Goal: Information Seeking & Learning: Compare options

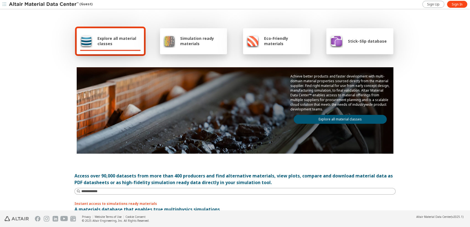
click at [127, 43] on span "Explore all material classes" at bounding box center [119, 41] width 43 height 11
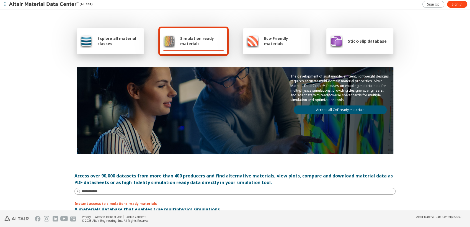
click at [113, 40] on span "Explore all material classes" at bounding box center [119, 41] width 43 height 11
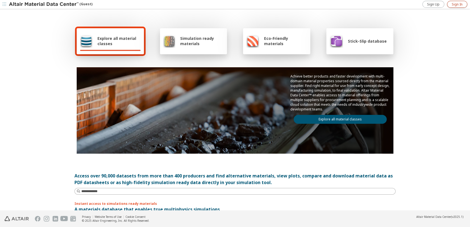
click at [459, 6] on span "Sign In" at bounding box center [457, 4] width 11 height 4
click at [457, 2] on span "Sign In" at bounding box center [457, 4] width 11 height 4
click at [107, 40] on span "Explore all material classes" at bounding box center [119, 41] width 43 height 11
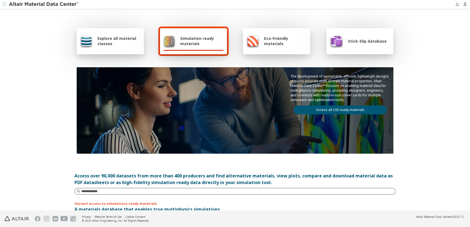
click at [133, 191] on input at bounding box center [238, 192] width 314 height 6
type input "********"
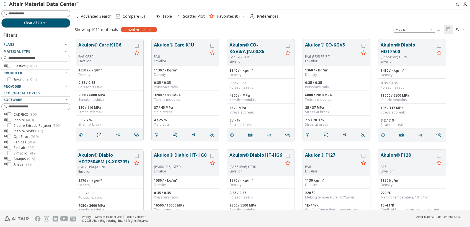
scroll to position [171, 393]
click at [41, 14] on input at bounding box center [36, 14] width 68 height 6
type input "********"
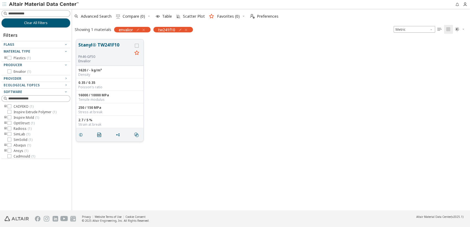
click at [115, 45] on button "Stanyl® TW241F10" at bounding box center [105, 48] width 54 height 13
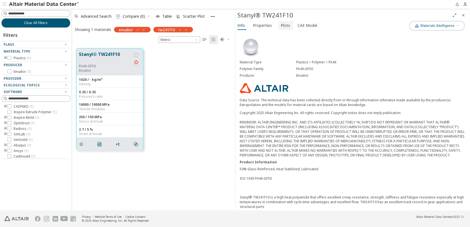
click at [283, 27] on span "Plots" at bounding box center [285, 25] width 9 height 9
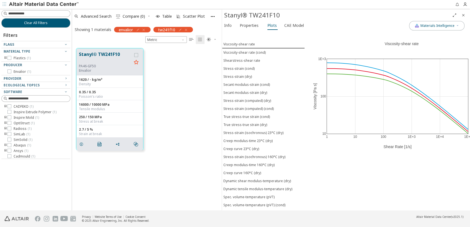
scroll to position [162, 145]
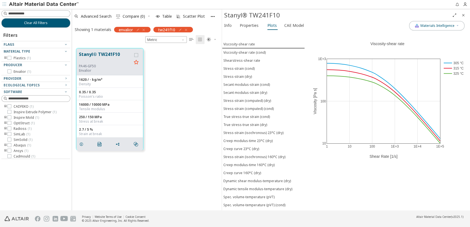
drag, startPoint x: 235, startPoint y: 46, endPoint x: 221, endPoint y: 46, distance: 14.1
click at [186, 28] on icon "button" at bounding box center [186, 30] width 4 height 4
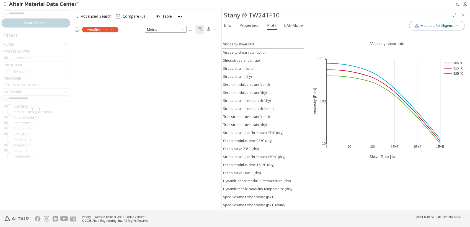
scroll to position [171, 145]
click at [57, 13] on div at bounding box center [36, 110] width 72 height 202
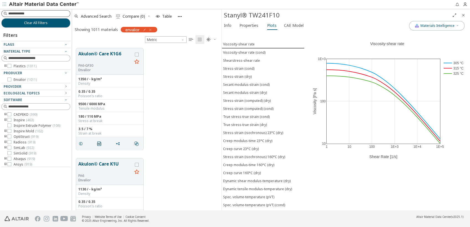
click at [40, 13] on input at bounding box center [39, 14] width 62 height 6
type input "******"
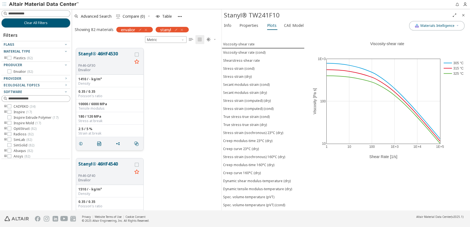
click at [114, 68] on p "Envalior" at bounding box center [105, 70] width 54 height 4
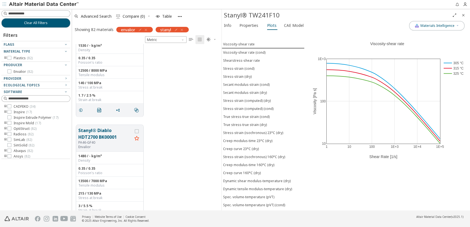
scroll to position [523, 0]
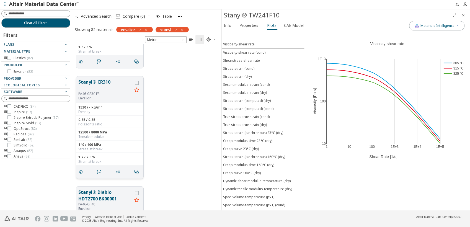
click at [97, 81] on button "Stanyl® CR310" at bounding box center [105, 85] width 54 height 13
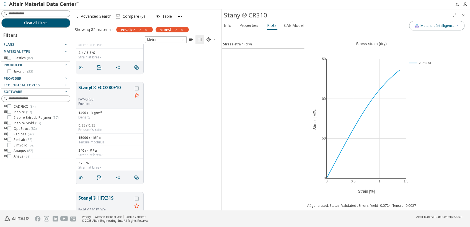
scroll to position [985, 0]
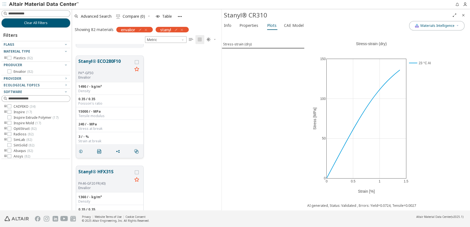
click at [113, 61] on button "Stanyl® ECO280F10" at bounding box center [105, 64] width 54 height 13
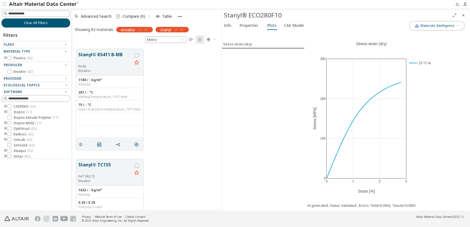
scroll to position [2216, 0]
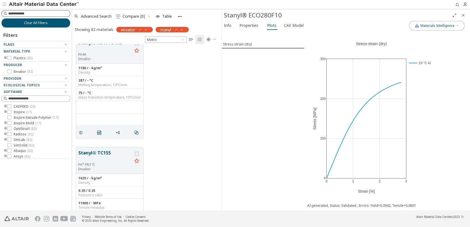
click at [35, 14] on input at bounding box center [39, 14] width 62 height 6
type input "*********"
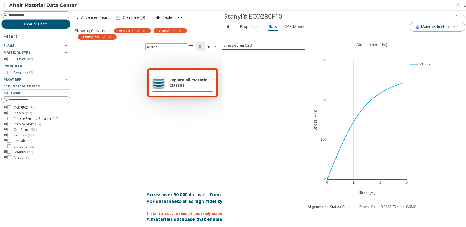
click at [147, 30] on div "envalior" at bounding box center [132, 30] width 37 height 6
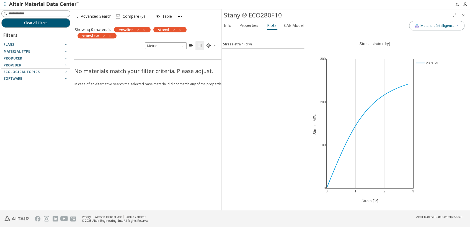
click at [180, 29] on icon "button" at bounding box center [180, 30] width 4 height 4
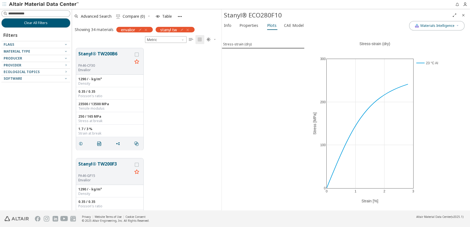
scroll to position [162, 145]
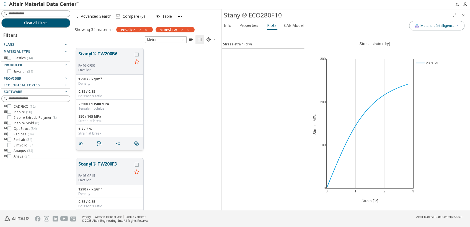
click at [113, 53] on button "Stanyl® TW200B6" at bounding box center [105, 56] width 54 height 13
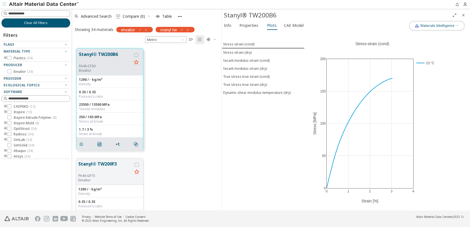
click at [114, 163] on button "Stanyl® TW200F3" at bounding box center [105, 167] width 54 height 13
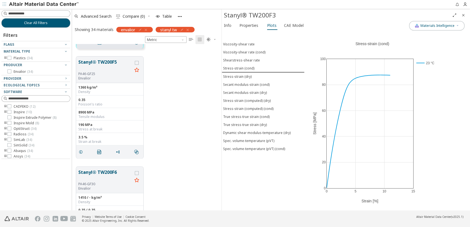
scroll to position [215, 0]
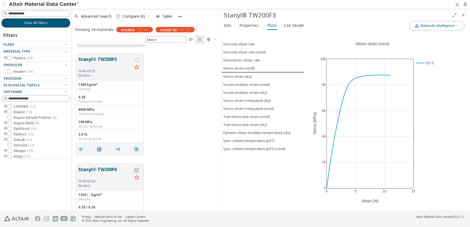
click at [138, 169] on icon "grid" at bounding box center [137, 170] width 4 height 4
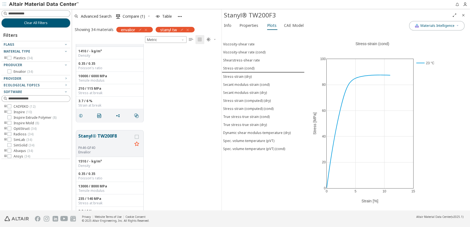
scroll to position [369, 0]
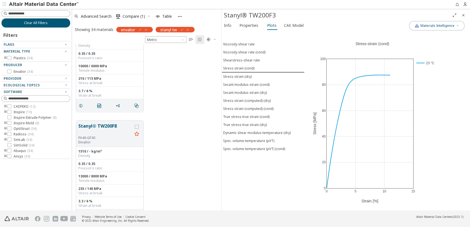
click at [180, 15] on icon "button" at bounding box center [180, 16] width 5 height 5
click at [47, 14] on input at bounding box center [39, 14] width 62 height 6
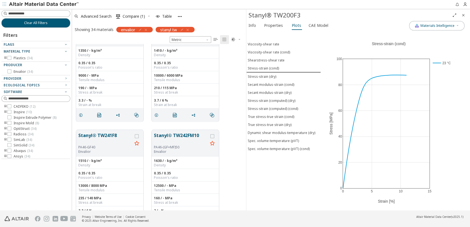
scroll to position [162, 185]
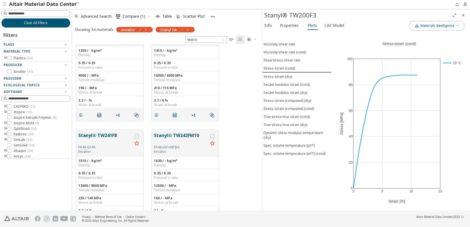
drag, startPoint x: 223, startPoint y: 96, endPoint x: 263, endPoint y: 96, distance: 40.2
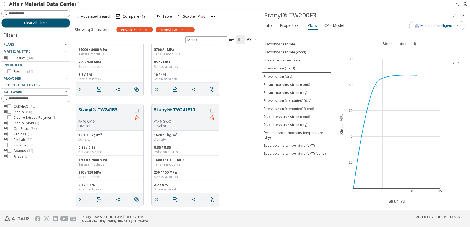
scroll to position [272, 0]
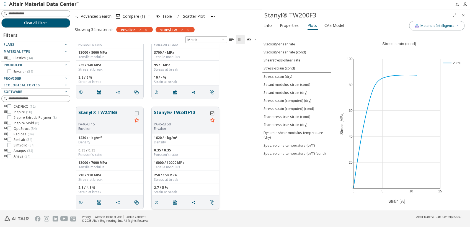
click at [213, 112] on icon "grid" at bounding box center [213, 113] width 4 height 4
click at [130, 16] on span "Compare (2)" at bounding box center [134, 16] width 22 height 4
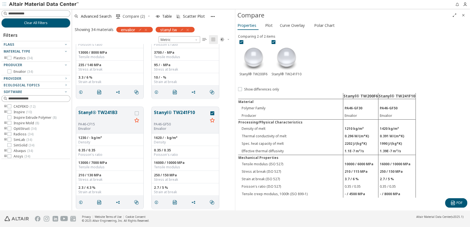
scroll to position [162, 158]
click at [271, 25] on span "Plot" at bounding box center [268, 25] width 7 height 9
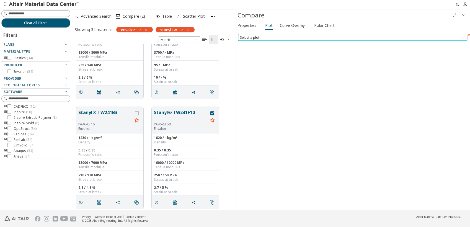
click at [248, 36] on span "Select a plot" at bounding box center [352, 37] width 229 height 7
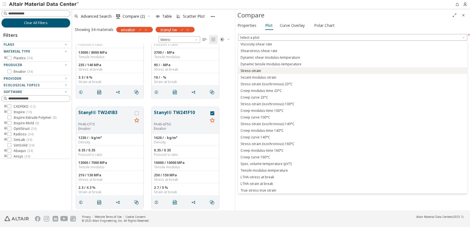
click at [248, 70] on span "Stress-strain" at bounding box center [251, 71] width 20 height 4
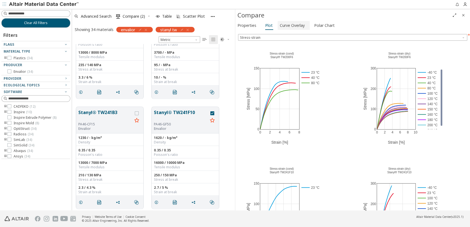
click at [304, 26] on span "Curve Overlay" at bounding box center [292, 25] width 25 height 9
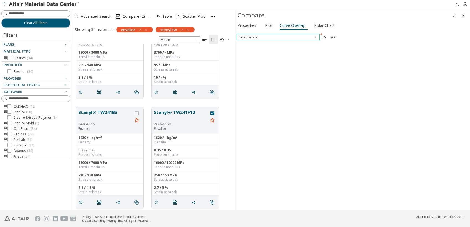
click at [316, 35] on span at bounding box center [316, 36] width 4 height 4
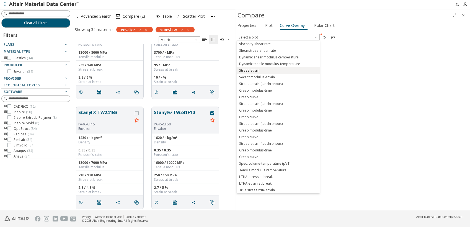
click at [261, 71] on span "Stress-strain" at bounding box center [278, 71] width 79 height 4
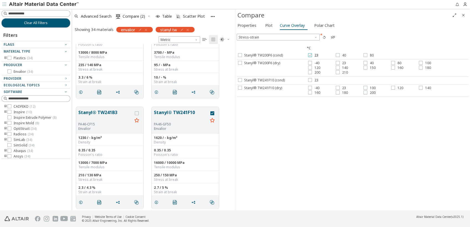
click at [312, 55] on div at bounding box center [310, 55] width 4 height 4
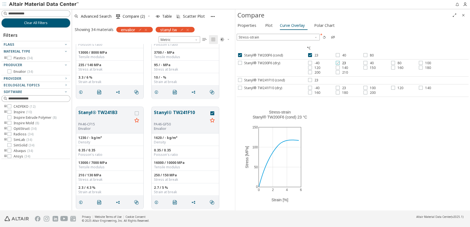
click at [337, 62] on icon at bounding box center [338, 63] width 4 height 4
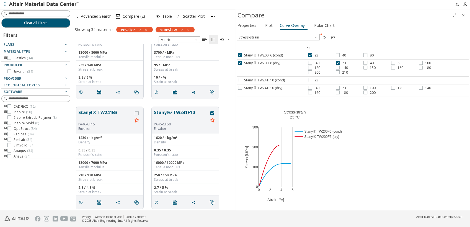
drag, startPoint x: 310, startPoint y: 54, endPoint x: 322, endPoint y: 59, distance: 13.0
click at [310, 54] on icon at bounding box center [310, 55] width 4 height 4
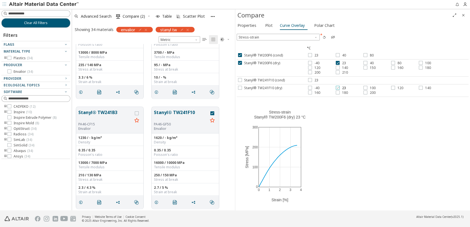
click at [339, 87] on icon at bounding box center [338, 88] width 4 height 4
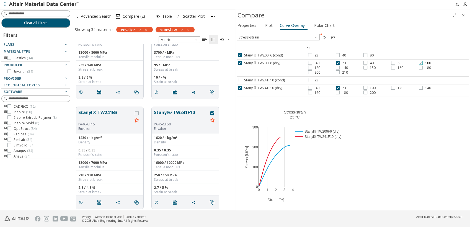
click at [422, 61] on icon at bounding box center [421, 63] width 4 height 4
click at [364, 86] on icon at bounding box center [366, 88] width 4 height 4
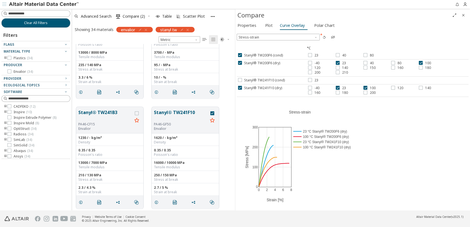
click at [189, 29] on icon "button" at bounding box center [188, 30] width 4 height 4
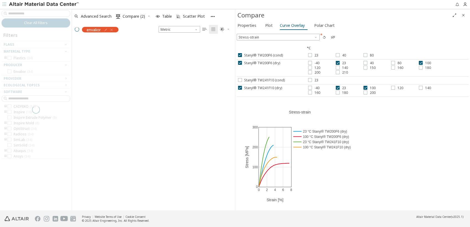
scroll to position [171, 158]
click at [191, 17] on span "Scatter Plot" at bounding box center [194, 16] width 22 height 4
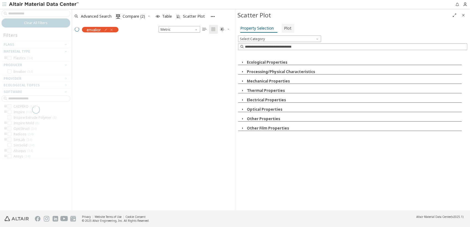
click at [287, 29] on span "Plot" at bounding box center [287, 28] width 7 height 9
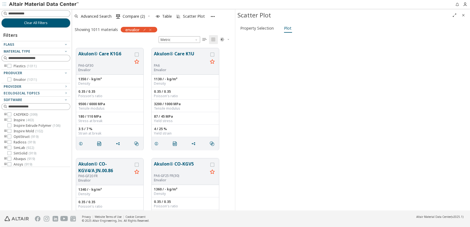
scroll to position [162, 158]
click at [263, 29] on span "Property Selection" at bounding box center [257, 28] width 34 height 9
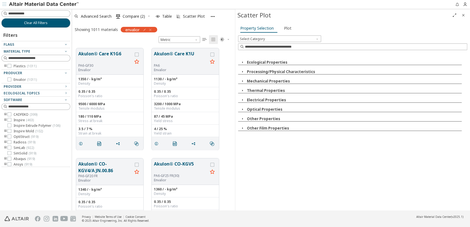
click at [242, 79] on icon "button" at bounding box center [242, 81] width 4 height 4
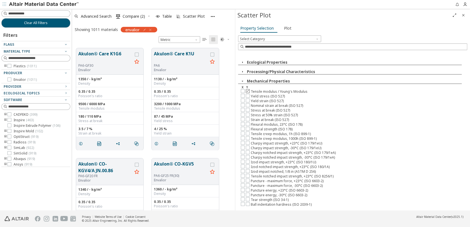
click at [248, 89] on icon at bounding box center [248, 91] width 4 height 4
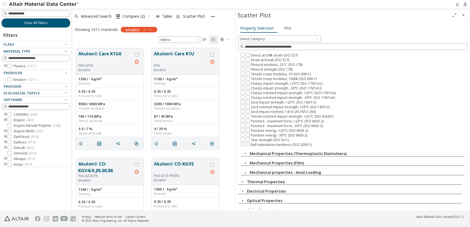
scroll to position [66, 0]
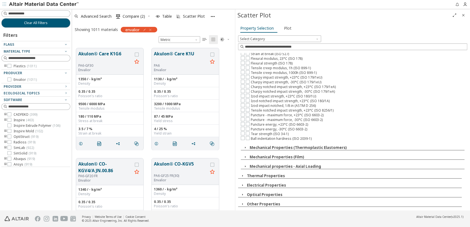
click at [242, 174] on icon "button" at bounding box center [242, 176] width 4 height 4
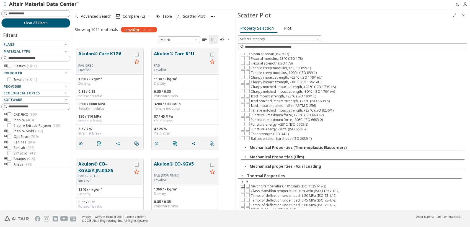
click at [242, 184] on icon at bounding box center [243, 186] width 4 height 4
click at [287, 28] on span "Plot" at bounding box center [287, 28] width 7 height 9
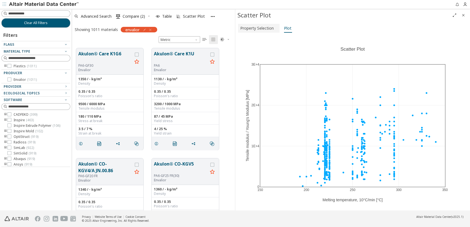
click at [265, 29] on span "Property Selection" at bounding box center [257, 28] width 34 height 9
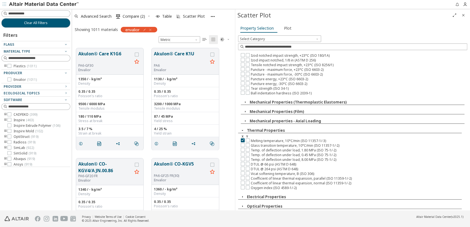
scroll to position [120, 0]
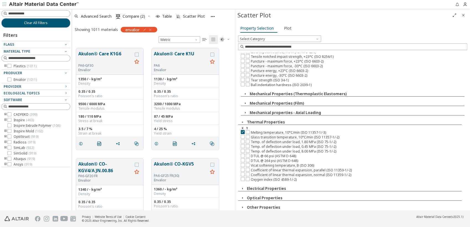
click at [241, 205] on icon "button" at bounding box center [242, 207] width 4 height 4
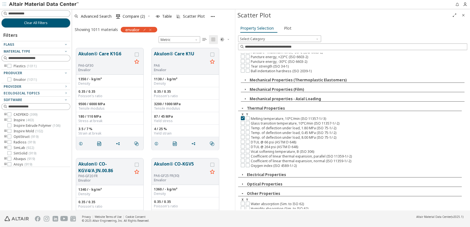
click at [243, 191] on icon "button" at bounding box center [242, 193] width 4 height 4
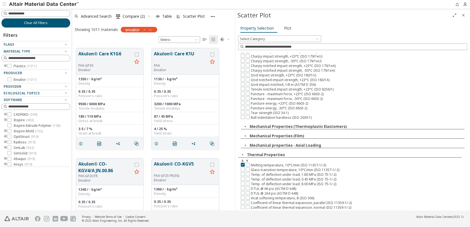
scroll to position [0, 0]
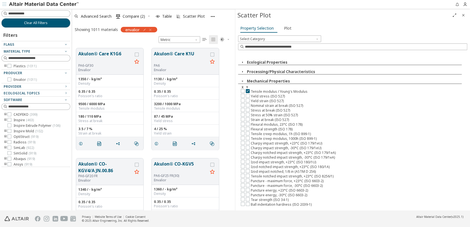
click at [244, 72] on icon "button" at bounding box center [242, 72] width 4 height 4
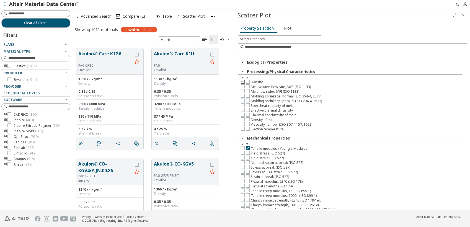
click at [244, 82] on icon at bounding box center [243, 81] width 4 height 4
click at [286, 27] on span "Plot" at bounding box center [287, 28] width 7 height 9
